Goal: Submit feedback/report problem

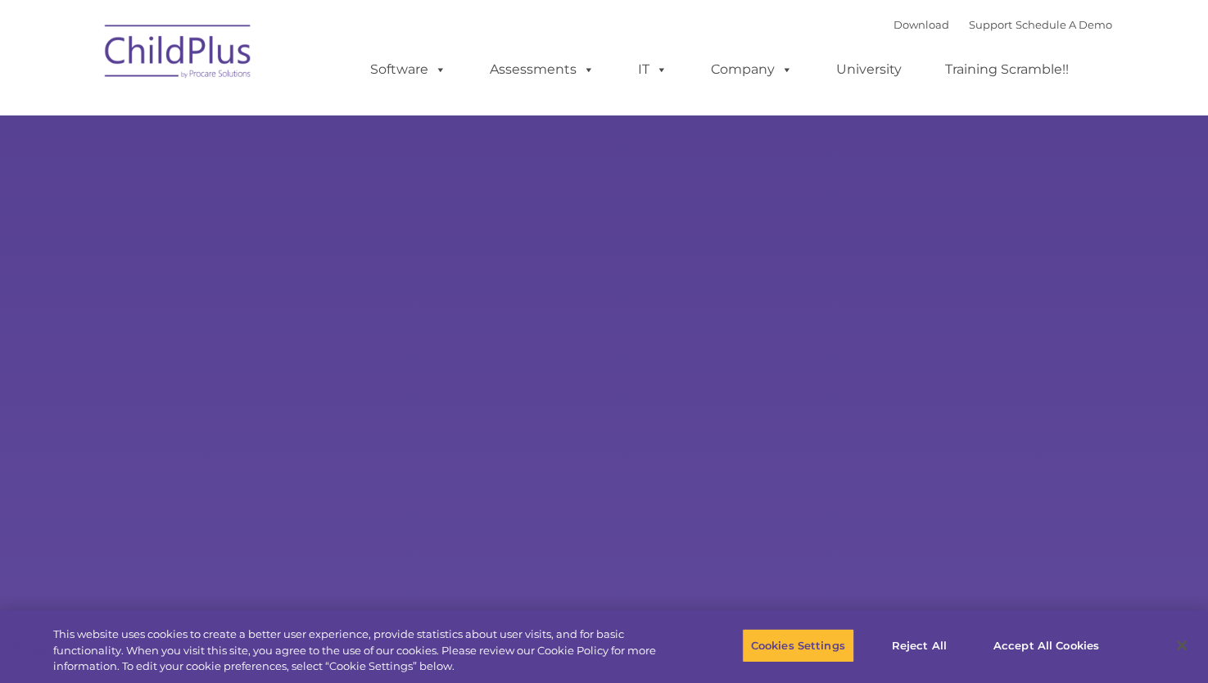
select select "MEDIUM"
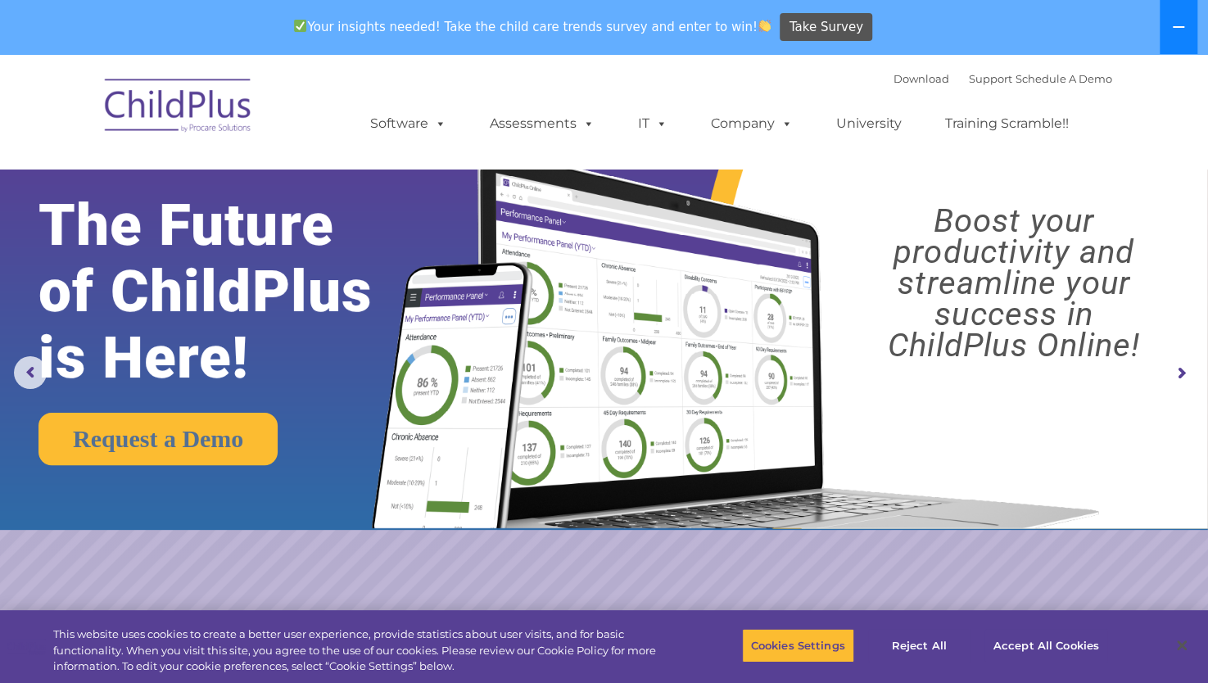
click at [1192, 33] on button at bounding box center [1178, 27] width 38 height 54
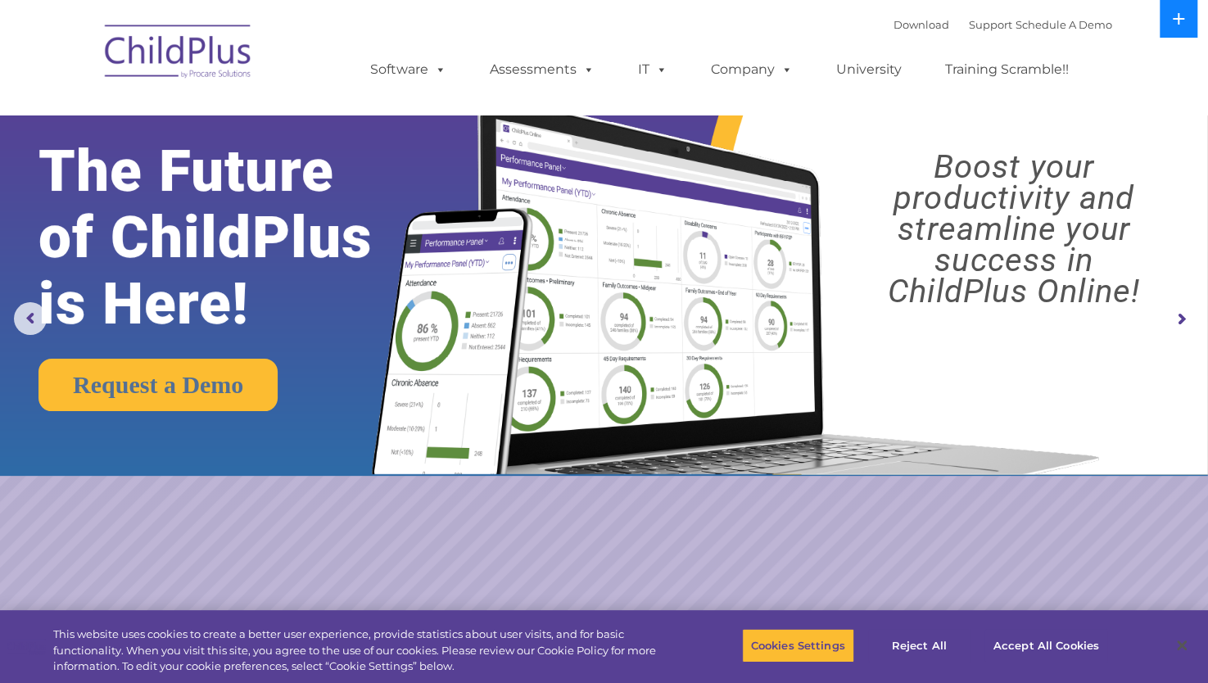
click at [1192, 33] on button at bounding box center [1178, 19] width 38 height 38
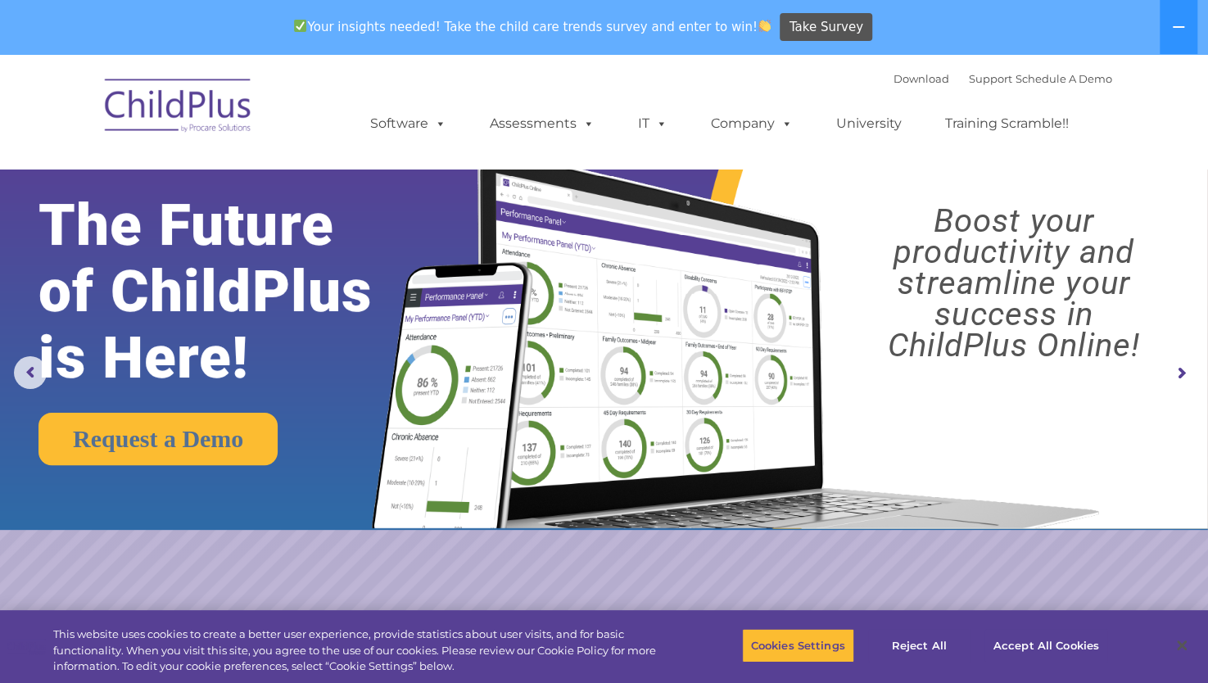
click at [221, 111] on img at bounding box center [179, 108] width 164 height 82
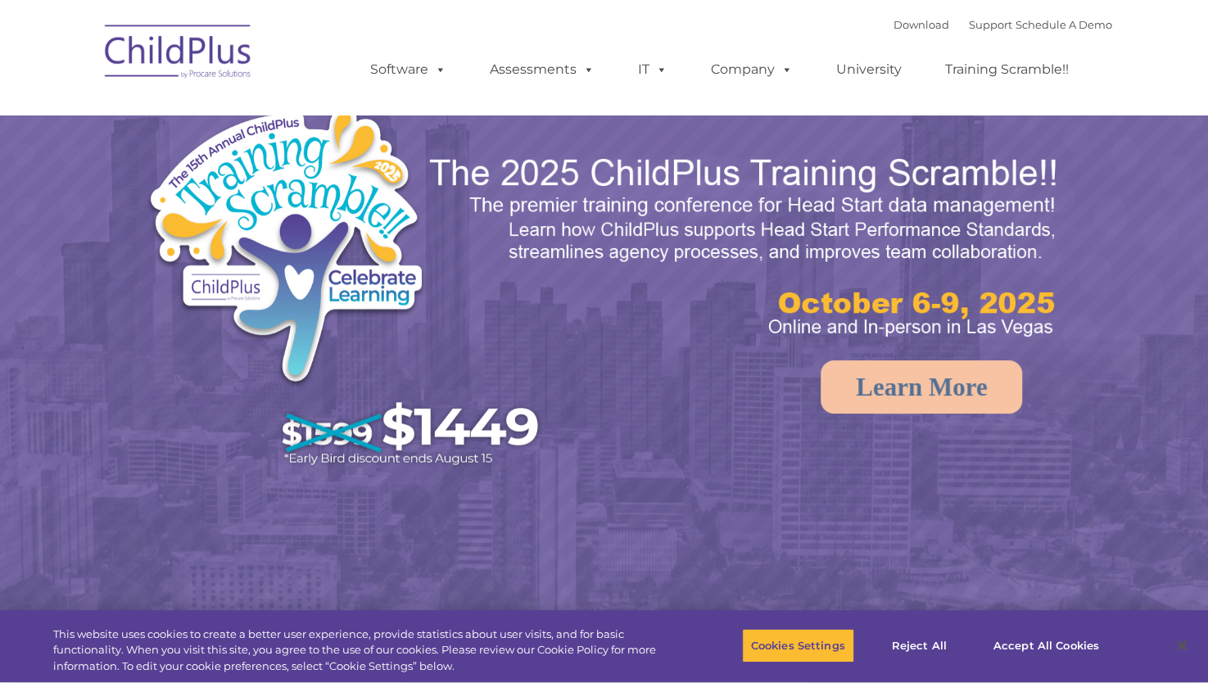
select select "MEDIUM"
